Goal: Task Accomplishment & Management: Complete application form

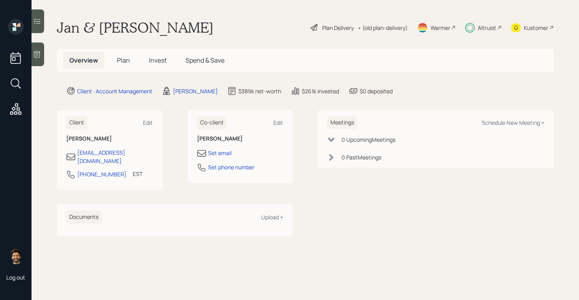
click at [482, 30] on div "Altruist" at bounding box center [487, 28] width 19 height 8
click at [160, 61] on span "Invest" at bounding box center [158, 60] width 18 height 9
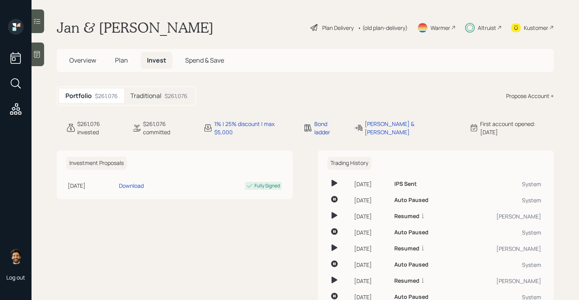
click at [154, 96] on h5 "Traditional" at bounding box center [145, 95] width 31 height 7
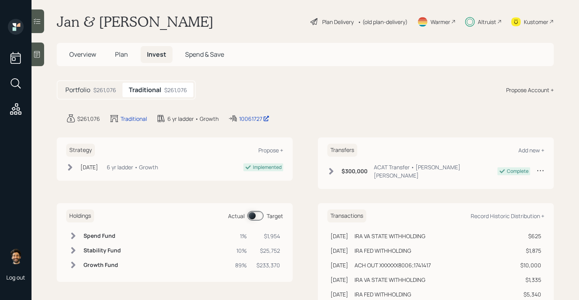
scroll to position [4, 0]
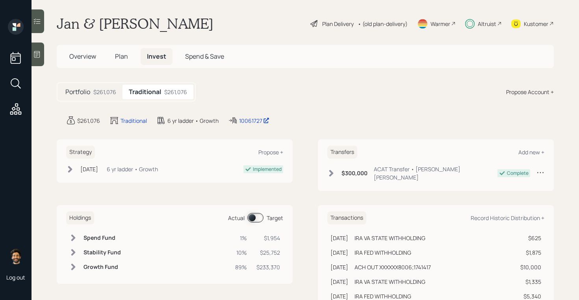
click at [475, 21] on div "Altruist" at bounding box center [483, 23] width 37 height 17
click at [126, 57] on span "Plan" at bounding box center [121, 56] width 13 height 9
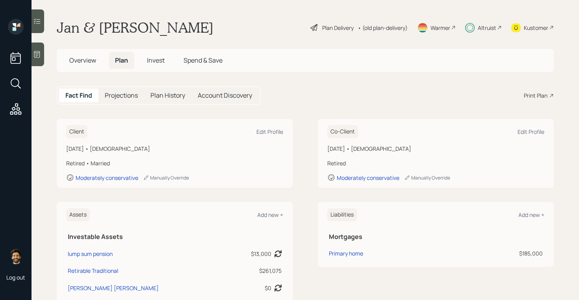
click at [86, 63] on span "Overview" at bounding box center [82, 60] width 27 height 9
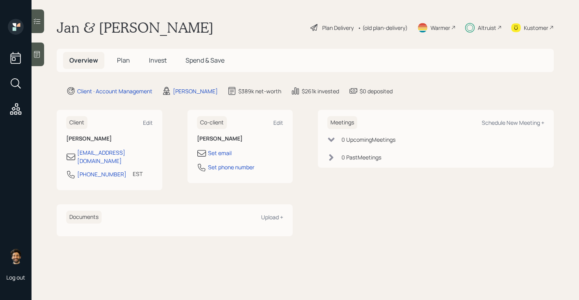
click at [129, 61] on h5 "Plan" at bounding box center [124, 60] width 26 height 17
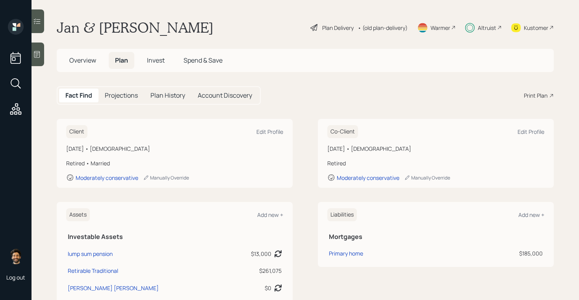
click at [115, 153] on div "September 25, 1963 • 61 years old Retired • Married Moderately conservative Man…" at bounding box center [174, 163] width 217 height 37
drag, startPoint x: 366, startPoint y: 148, endPoint x: 326, endPoint y: 152, distance: 40.1
click at [326, 152] on div "Co-Client Edit Profile October 1, 1960 • 64 years old Retired Moderately conser…" at bounding box center [436, 153] width 236 height 69
click at [153, 59] on span "Invest" at bounding box center [156, 60] width 18 height 9
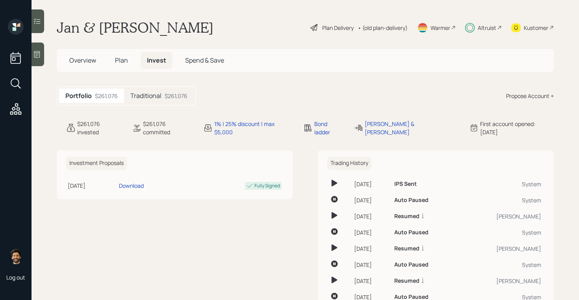
click at [124, 65] on h5 "Plan" at bounding box center [122, 60] width 26 height 17
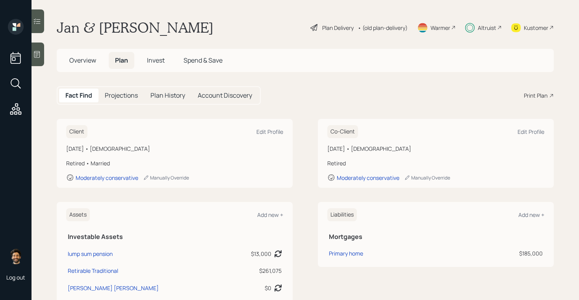
click at [128, 92] on h5 "Projections" at bounding box center [121, 95] width 33 height 7
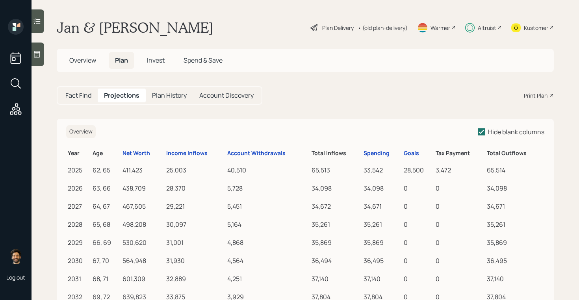
click at [78, 96] on h5 "Fact Find" at bounding box center [78, 95] width 26 height 7
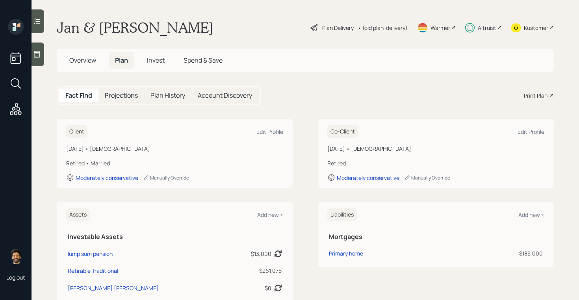
click at [150, 60] on span "Invest" at bounding box center [156, 60] width 18 height 9
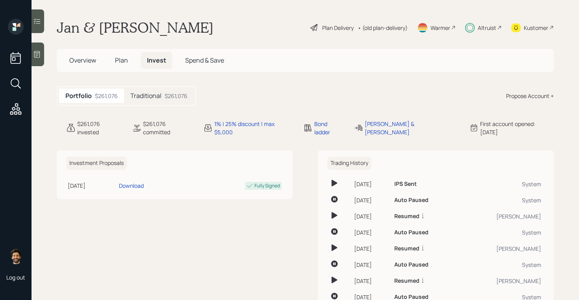
click at [142, 96] on h5 "Traditional" at bounding box center [145, 95] width 31 height 7
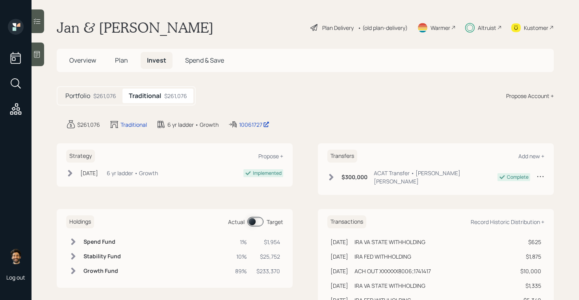
click at [126, 59] on span "Plan" at bounding box center [121, 60] width 13 height 9
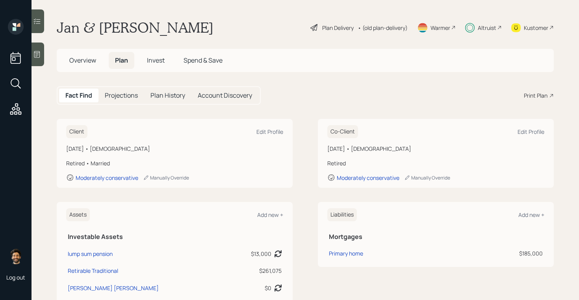
click at [162, 61] on span "Invest" at bounding box center [156, 60] width 18 height 9
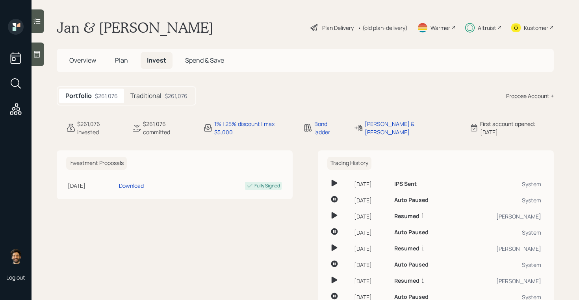
click at [122, 62] on span "Plan" at bounding box center [121, 60] width 13 height 9
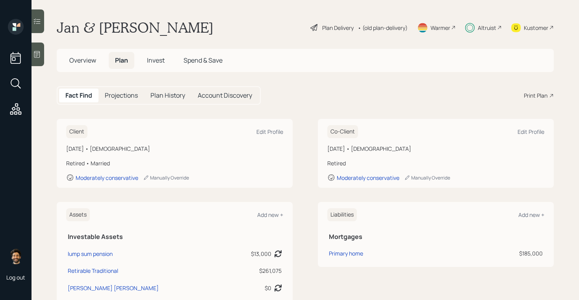
click at [154, 61] on span "Invest" at bounding box center [156, 60] width 18 height 9
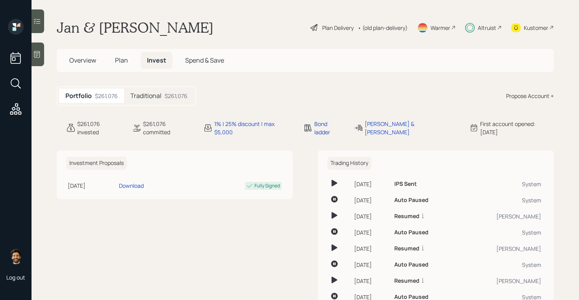
click at [127, 61] on span "Plan" at bounding box center [121, 60] width 13 height 9
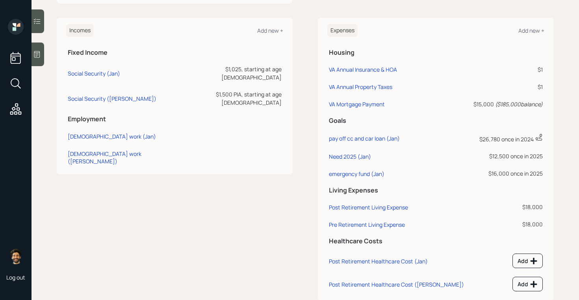
scroll to position [308, 0]
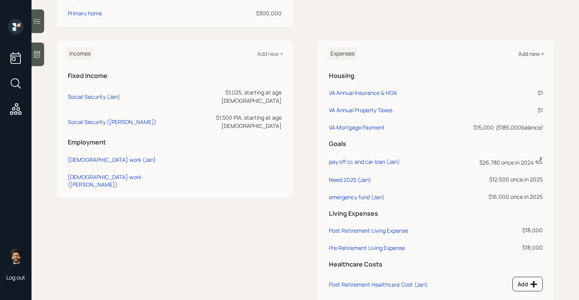
click at [528, 55] on div "Add new +" at bounding box center [531, 53] width 26 height 7
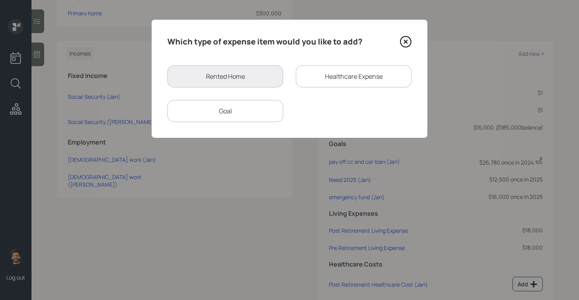
click at [225, 120] on div "Goal" at bounding box center [225, 111] width 116 height 22
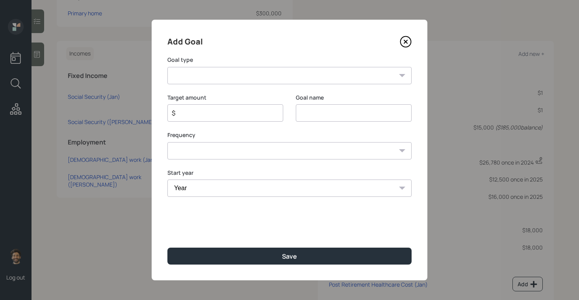
click at [228, 80] on select "Create an emergency fund Donate to charity Purchase a home Make a purchase Supp…" at bounding box center [289, 75] width 244 height 17
select select "other"
click at [167, 67] on select "Create an emergency fund Donate to charity Purchase a home Make a purchase Supp…" at bounding box center [289, 75] width 244 height 17
click at [311, 115] on input "Other" at bounding box center [354, 112] width 116 height 17
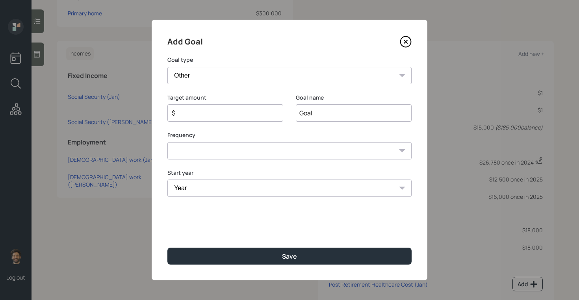
type input "Goal"
click at [200, 115] on input "$" at bounding box center [222, 112] width 102 height 9
type input "$ 12,500"
click at [200, 150] on select "One time Every 1 year Every 2 years Every 3 years Every 4 years Every 5 years E…" at bounding box center [289, 150] width 244 height 17
select select "0"
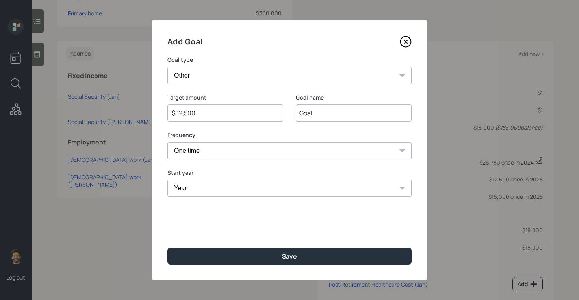
click at [167, 142] on select "One time Every 1 year Every 2 years Every 3 years Every 4 years Every 5 years E…" at bounding box center [289, 150] width 244 height 17
click at [198, 189] on select "Year 2025 2026 2027 2028 2029 2030 2031 2032 2033 2034 2035 2036 2037 2038 2039…" at bounding box center [289, 188] width 244 height 17
select select "2025"
click at [167, 180] on select "Year 2025 2026 2027 2028 2029 2030 2031 2032 2033 2034 2035 2036 2037 2038 2039…" at bounding box center [289, 188] width 244 height 17
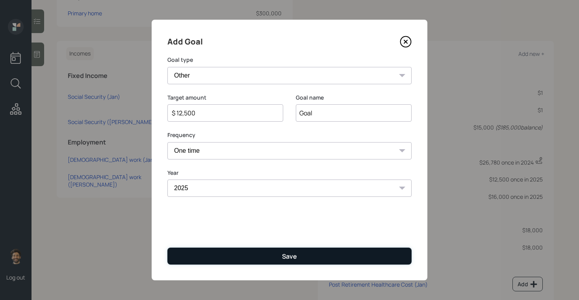
click at [189, 256] on button "Save" at bounding box center [289, 256] width 244 height 17
type input "$"
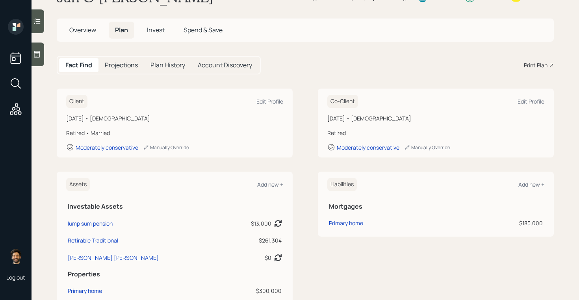
scroll to position [23, 0]
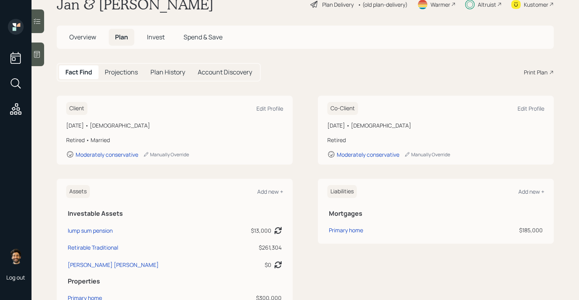
click at [155, 37] on span "Invest" at bounding box center [156, 37] width 18 height 9
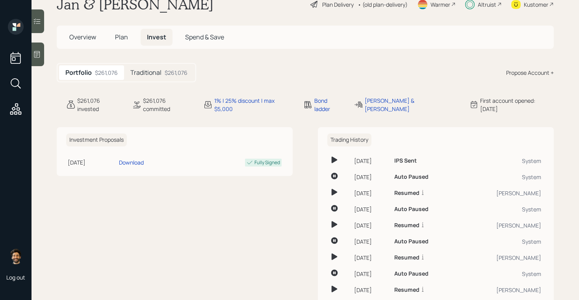
click at [149, 74] on h5 "Traditional" at bounding box center [145, 72] width 31 height 7
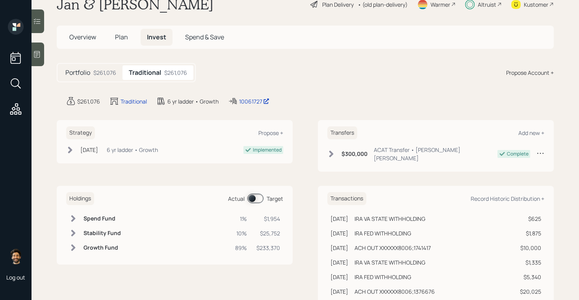
click at [95, 69] on div "$261,076" at bounding box center [104, 73] width 23 height 8
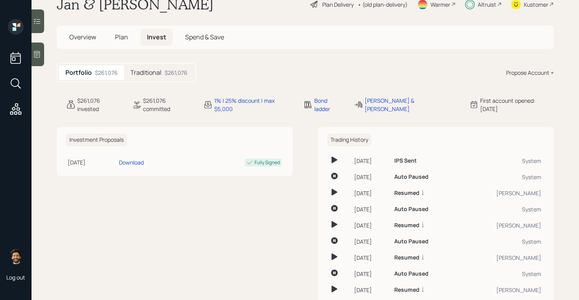
click at [124, 37] on span "Plan" at bounding box center [121, 37] width 13 height 9
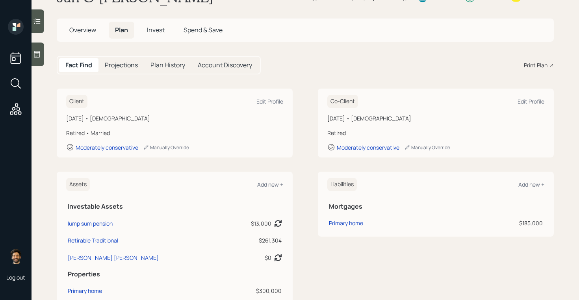
scroll to position [8, 0]
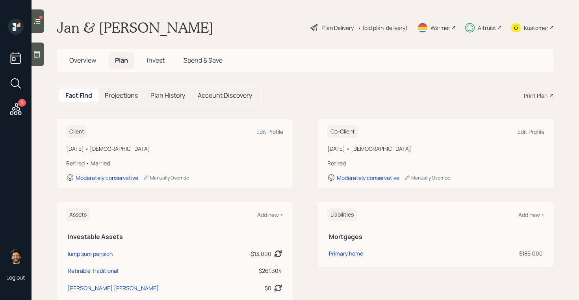
click at [150, 62] on span "Invest" at bounding box center [156, 60] width 18 height 9
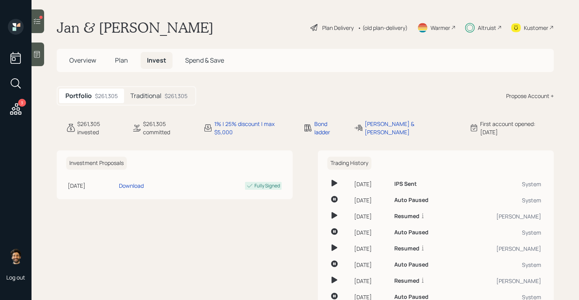
click at [150, 96] on h5 "Traditional" at bounding box center [145, 95] width 31 height 7
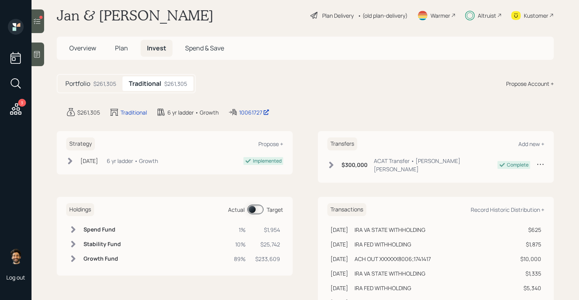
scroll to position [24, 0]
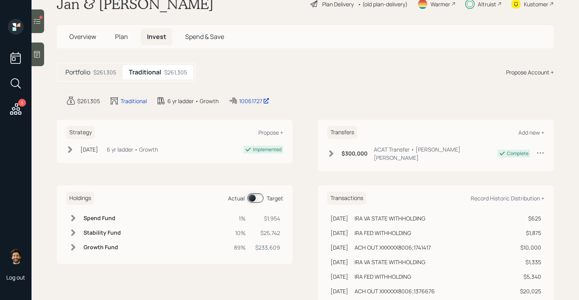
click at [254, 193] on span at bounding box center [255, 197] width 16 height 9
click at [120, 40] on span "Plan" at bounding box center [121, 36] width 13 height 9
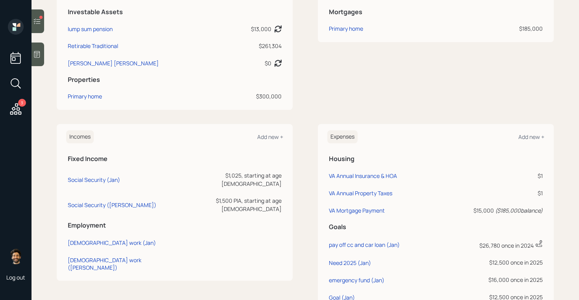
scroll to position [368, 0]
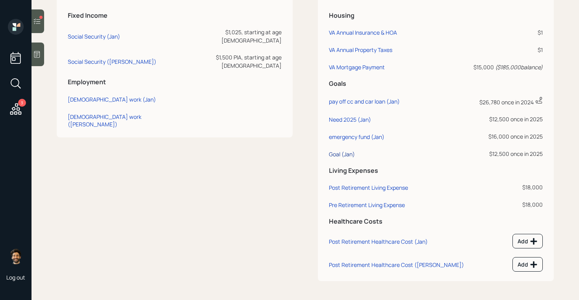
click at [341, 152] on div "Goal (Jan)" at bounding box center [342, 153] width 26 height 7
select select "0"
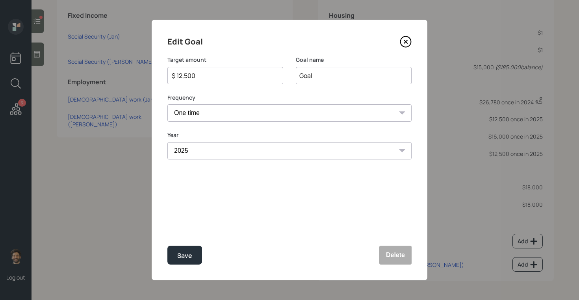
click at [191, 80] on div "$ 12,500" at bounding box center [225, 75] width 116 height 17
click at [184, 76] on input "$ 12,500" at bounding box center [222, 75] width 102 height 9
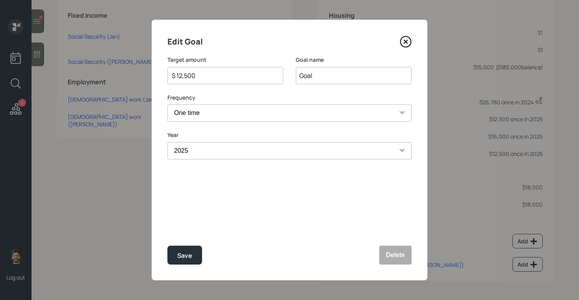
click at [184, 76] on input "$ 12,500" at bounding box center [222, 75] width 102 height 9
click at [183, 259] on div "Save" at bounding box center [184, 256] width 15 height 11
type input "$ 12,500"
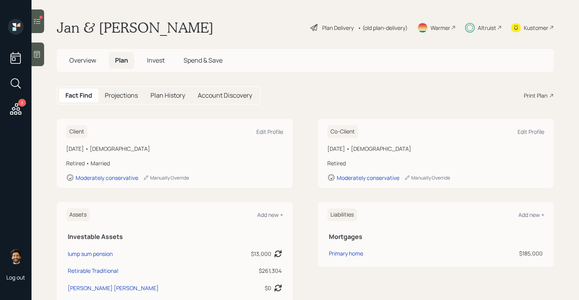
click at [155, 60] on span "Invest" at bounding box center [156, 60] width 18 height 9
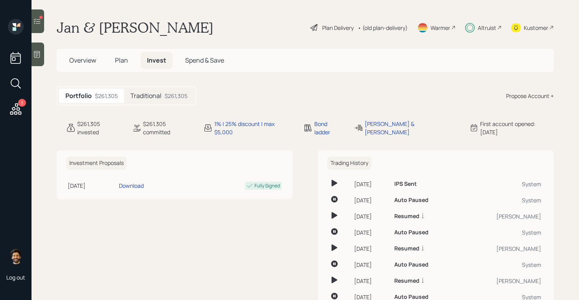
click at [152, 99] on h5 "Traditional" at bounding box center [145, 95] width 31 height 7
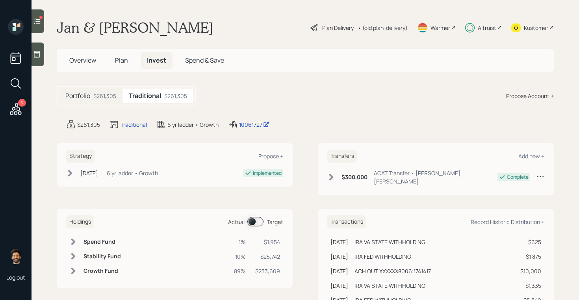
click at [254, 217] on span at bounding box center [255, 221] width 16 height 9
click at [80, 235] on td at bounding box center [73, 242] width 14 height 15
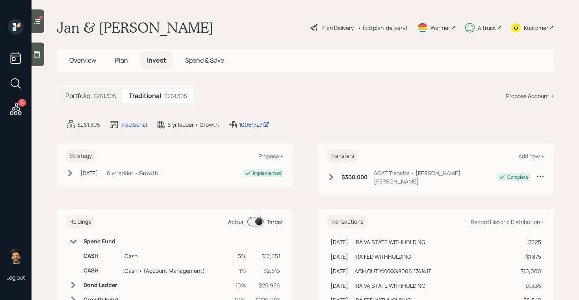
click at [40, 28] on div at bounding box center [38, 21] width 13 height 24
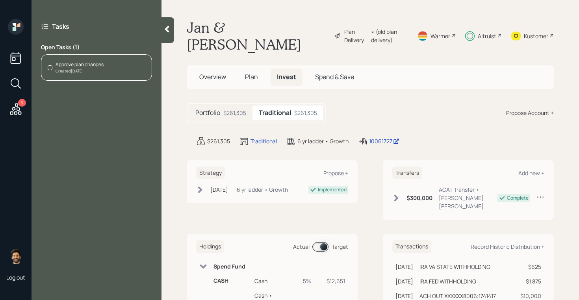
click at [95, 64] on div "Approve plan changes" at bounding box center [80, 64] width 48 height 7
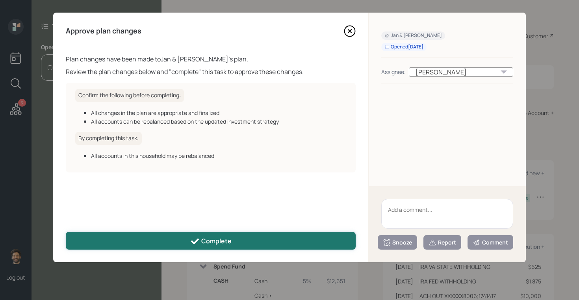
click at [200, 240] on div "Complete" at bounding box center [210, 241] width 41 height 9
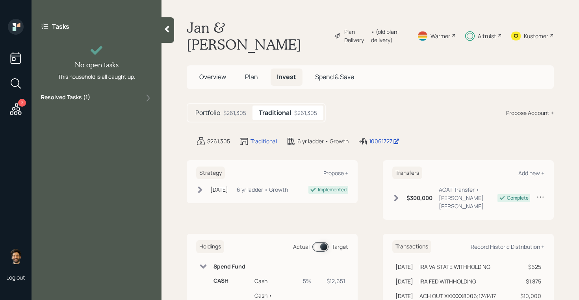
click at [16, 109] on icon at bounding box center [16, 109] width 14 height 14
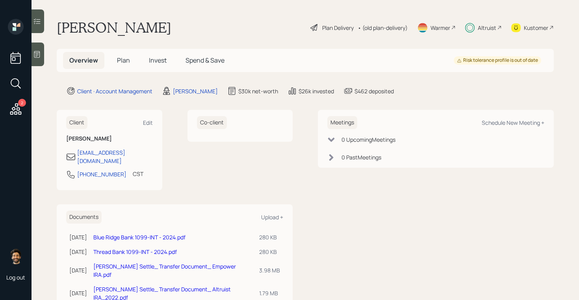
click at [486, 29] on div "Altruist" at bounding box center [487, 28] width 19 height 8
